Goal: Information Seeking & Learning: Learn about a topic

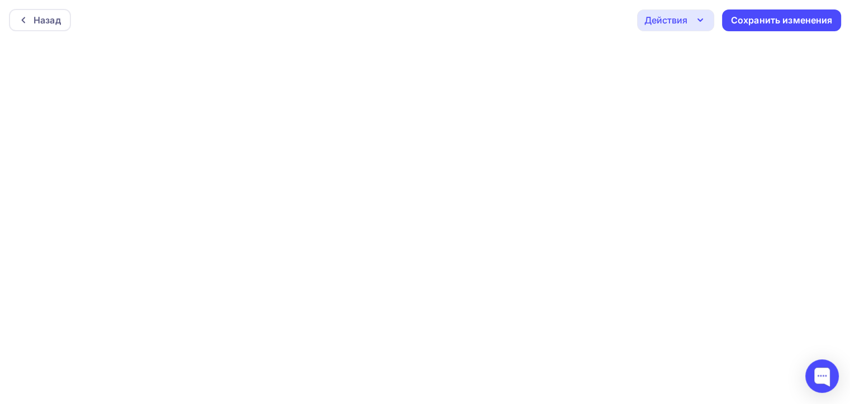
click at [515, 22] on div "Назад Действия Отправить тестовое письмо Предпросмотр Выйти без сохранения Сохр…" at bounding box center [425, 20] width 850 height 40
click at [25, 23] on icon at bounding box center [23, 20] width 9 height 9
click at [49, 18] on div "Назад" at bounding box center [47, 19] width 27 height 13
click at [36, 21] on div "Назад" at bounding box center [47, 19] width 27 height 13
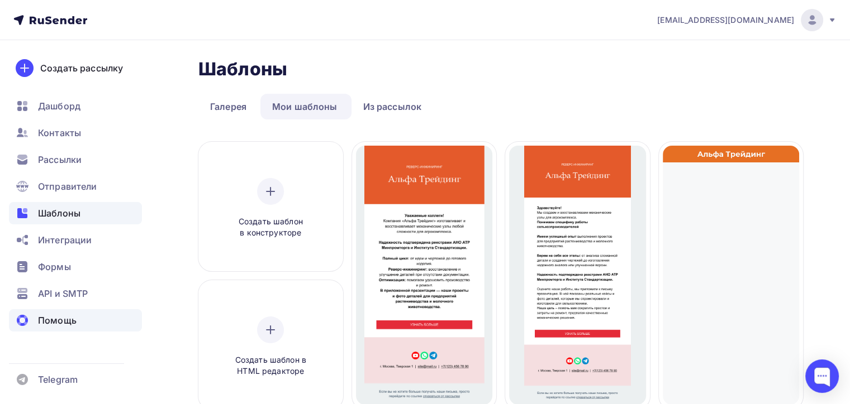
click at [82, 324] on div "Помощь" at bounding box center [75, 320] width 133 height 22
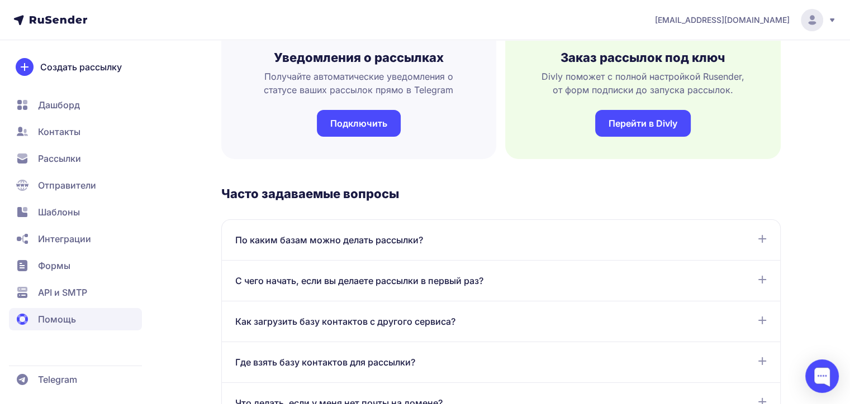
scroll to position [447, 0]
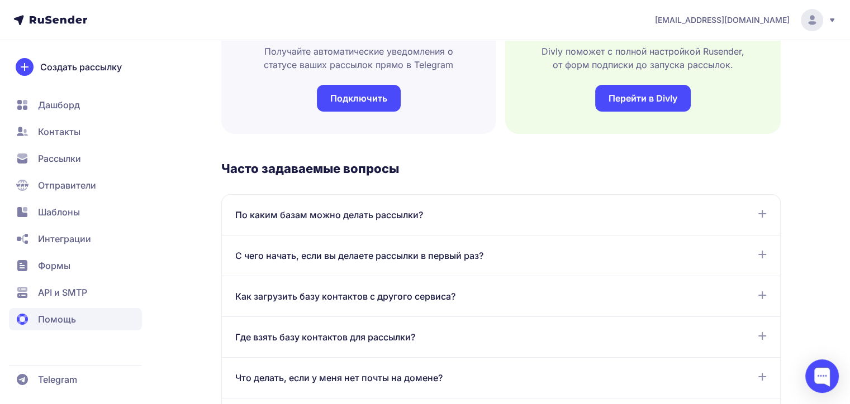
click at [445, 257] on span "С чего начать, если вы делаете рассылки в первый раз?" at bounding box center [359, 255] width 248 height 13
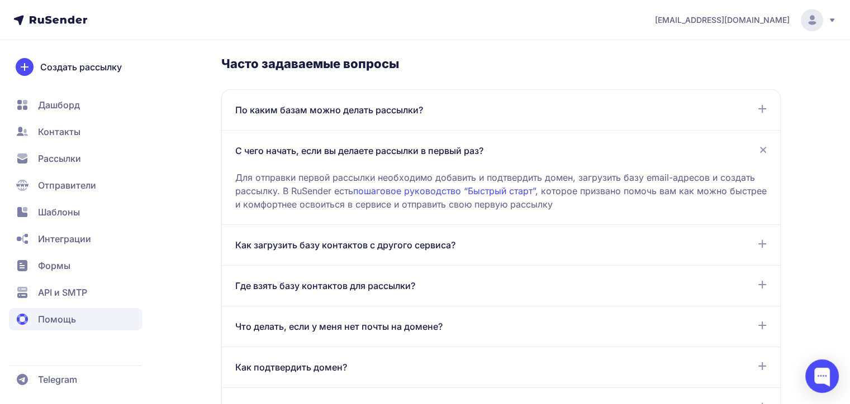
scroll to position [532, 0]
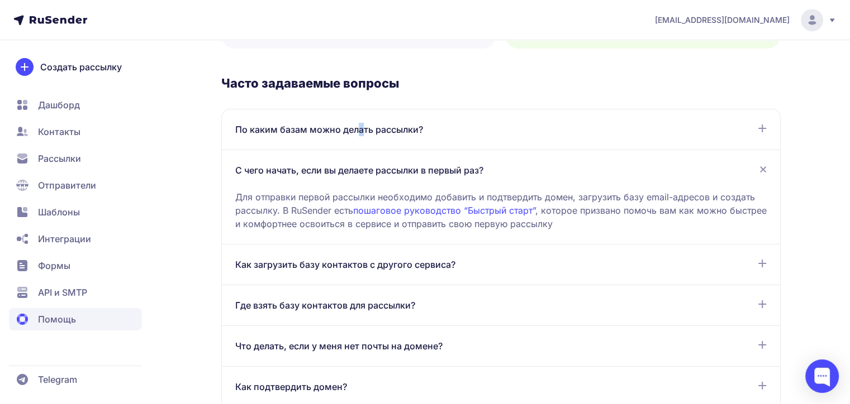
drag, startPoint x: 356, startPoint y: 130, endPoint x: 362, endPoint y: 128, distance: 6.4
click at [362, 128] on span "По каким базам можно делать рассылки?" at bounding box center [329, 129] width 188 height 13
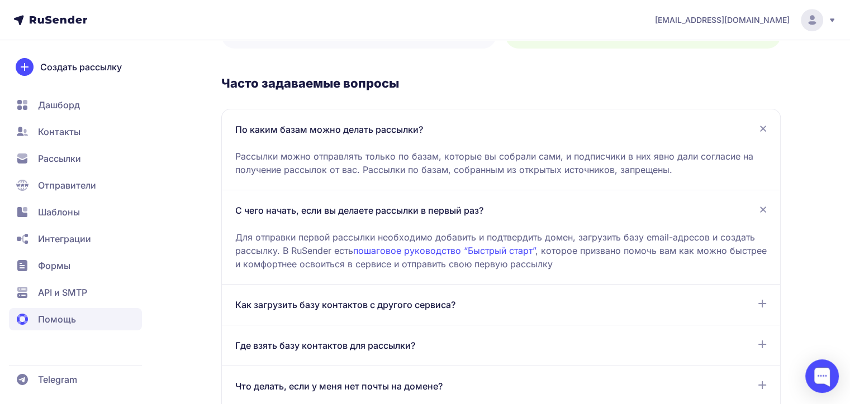
click at [447, 183] on div "По каким базам можно делать рассылки? Рассылки можно отправлять только по базам…" at bounding box center [501, 149] width 558 height 81
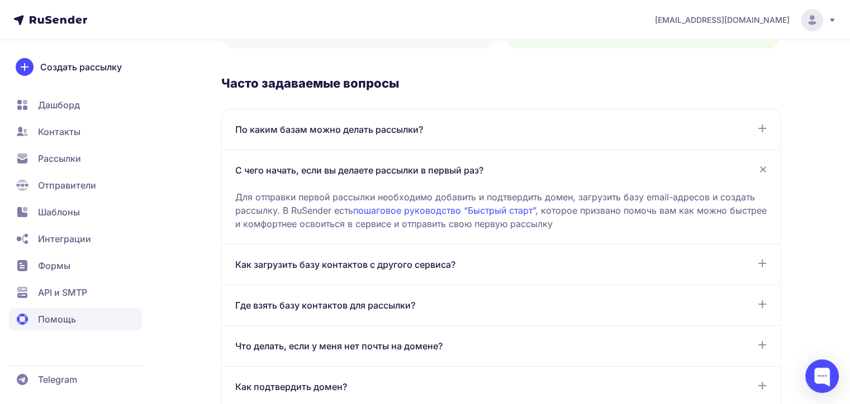
click at [383, 135] on span "По каким базам можно делать рассылки?" at bounding box center [329, 129] width 188 height 13
